Goal: Information Seeking & Learning: Learn about a topic

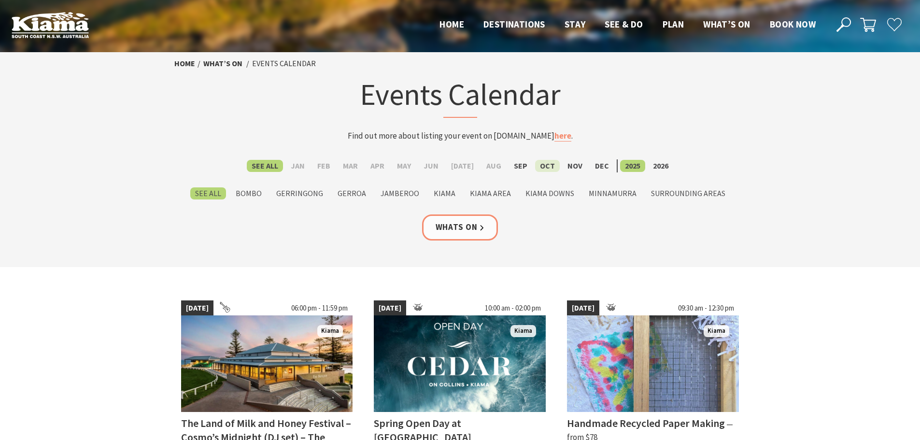
click at [542, 169] on label "Oct" at bounding box center [547, 166] width 25 height 12
click at [0, 0] on input "Oct" at bounding box center [0, 0] width 0 height 0
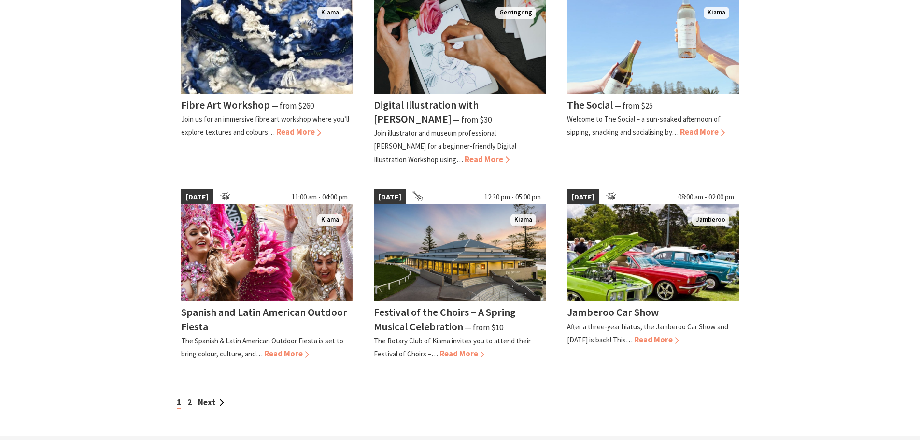
scroll to position [772, 0]
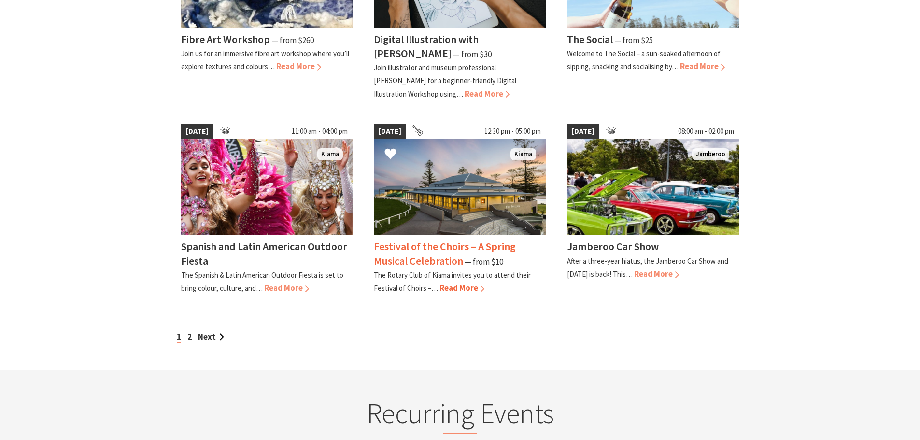
click at [454, 211] on img at bounding box center [460, 187] width 172 height 97
